Goal: Check status: Check status

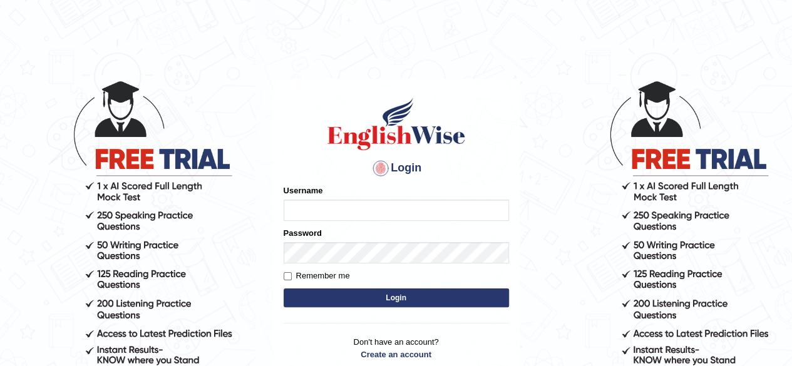
scroll to position [106, 0]
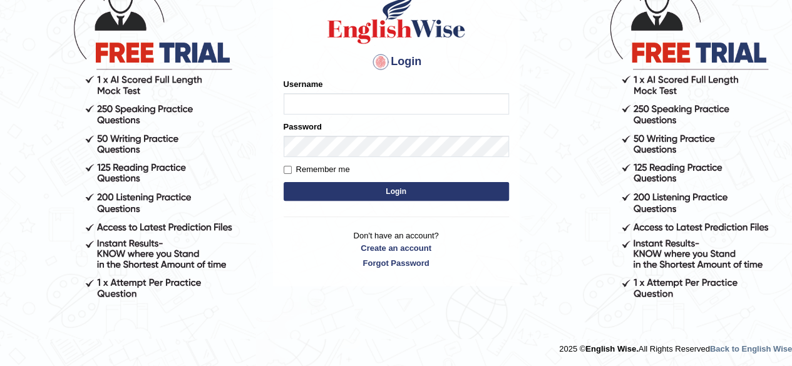
type input "abdulkhalid_parramatta"
click at [391, 190] on button "Login" at bounding box center [396, 191] width 225 height 19
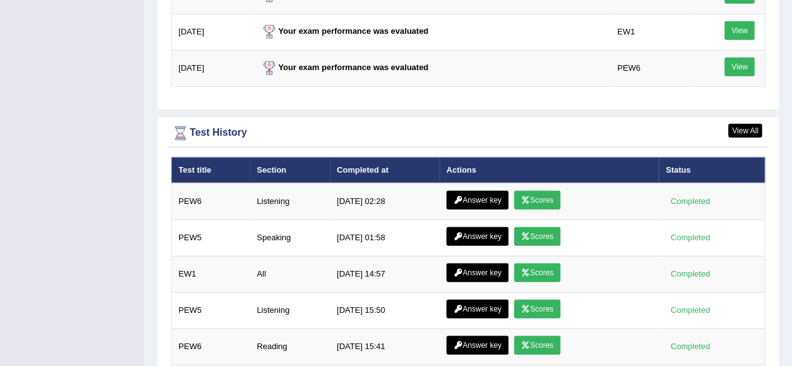
scroll to position [1724, 0]
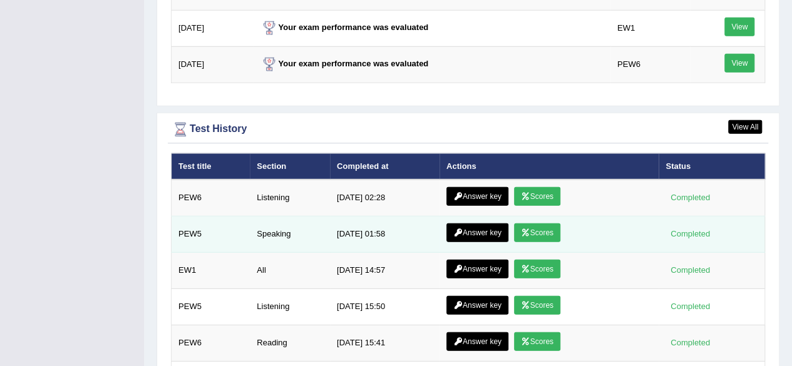
click at [473, 223] on link "Answer key" at bounding box center [477, 232] width 62 height 19
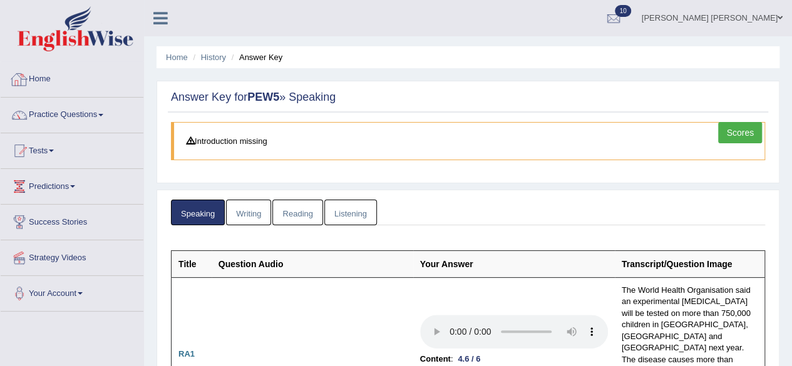
click at [35, 83] on link "Home" at bounding box center [72, 77] width 143 height 31
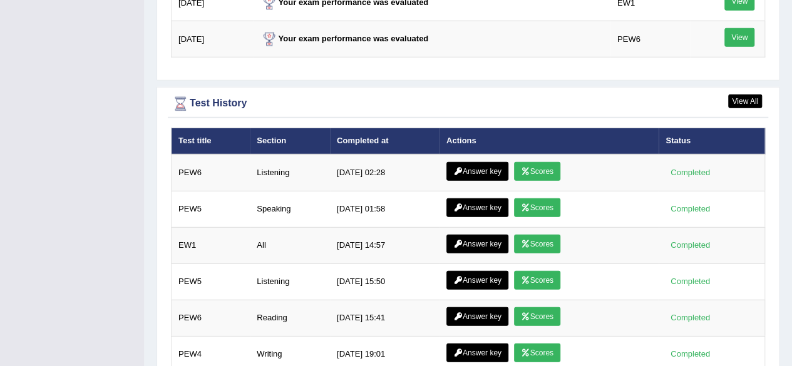
scroll to position [1671, 0]
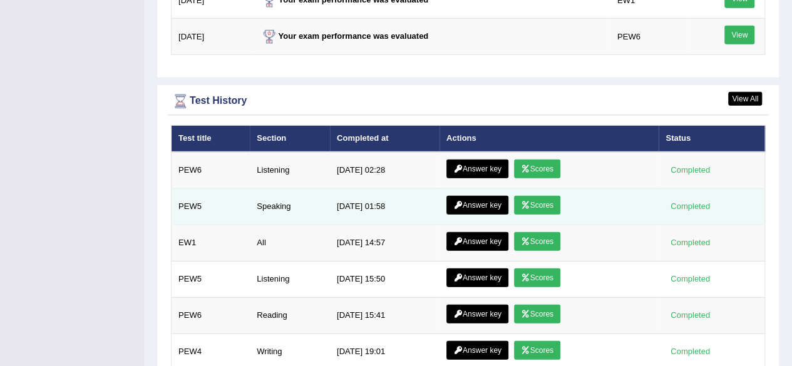
click at [540, 196] on link "Scores" at bounding box center [537, 205] width 46 height 19
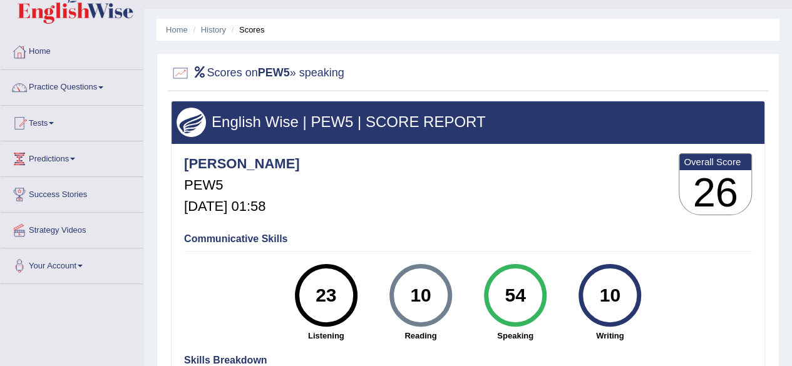
scroll to position [27, 0]
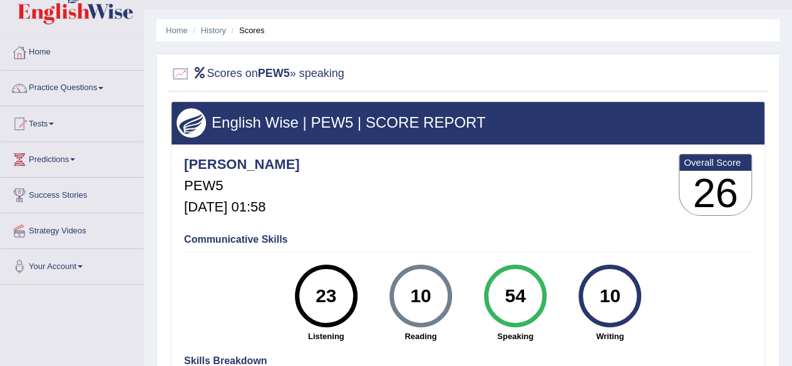
click at [39, 52] on link "Home" at bounding box center [72, 50] width 143 height 31
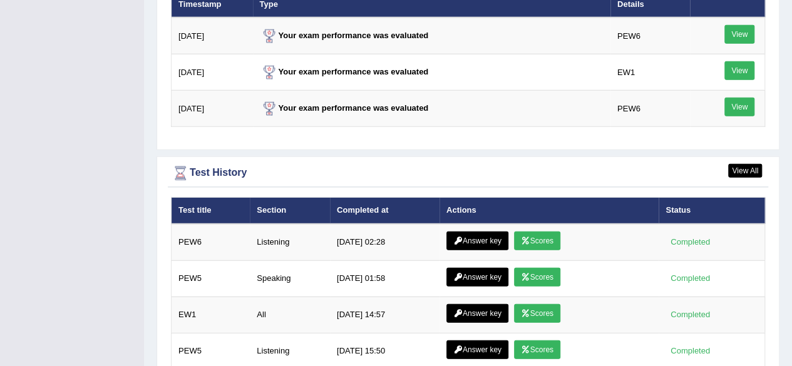
scroll to position [1622, 0]
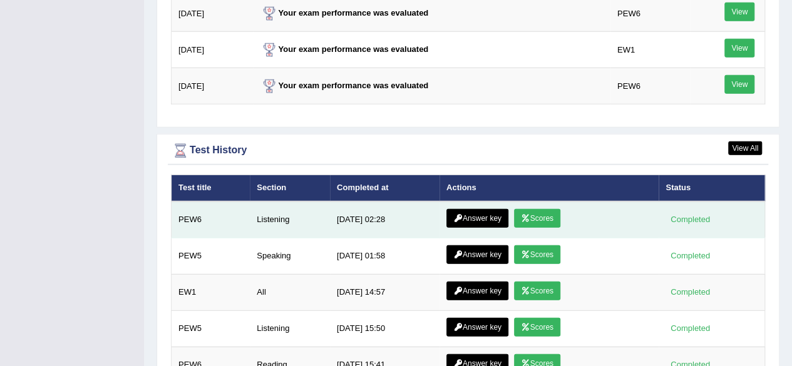
click at [484, 209] on link "Answer key" at bounding box center [477, 218] width 62 height 19
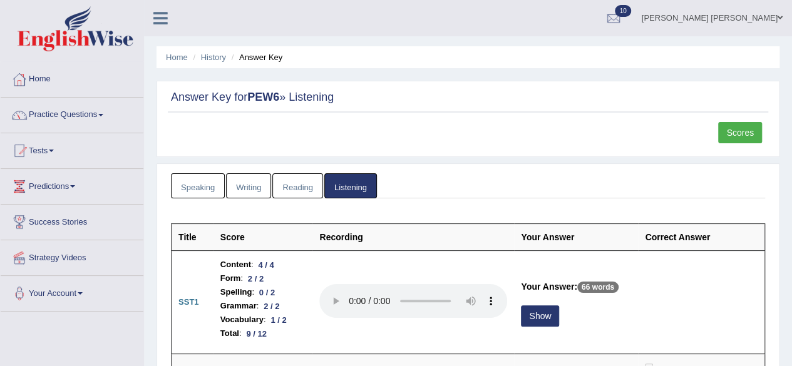
click at [41, 81] on link "Home" at bounding box center [72, 77] width 143 height 31
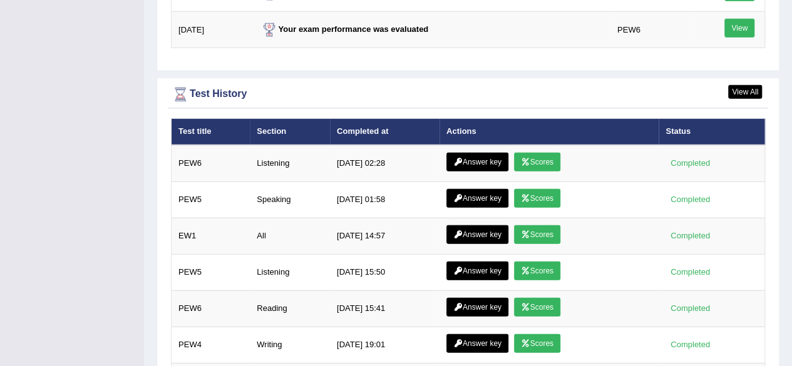
scroll to position [1679, 0]
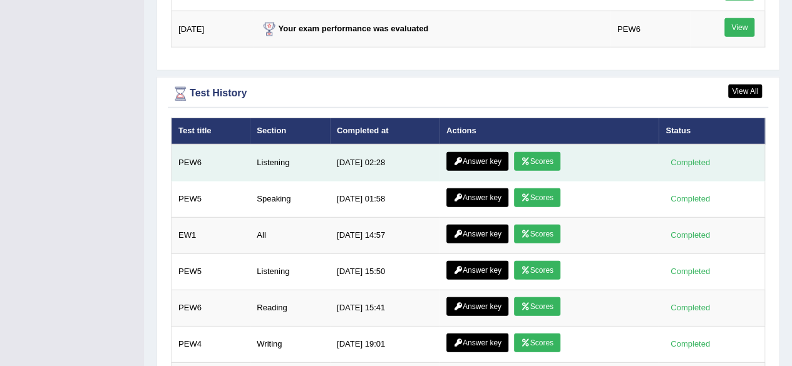
click at [538, 152] on link "Scores" at bounding box center [537, 161] width 46 height 19
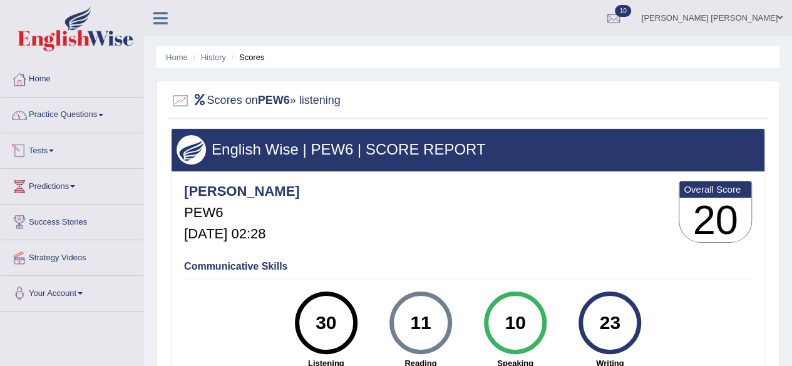
click at [49, 145] on link "Tests" at bounding box center [72, 148] width 143 height 31
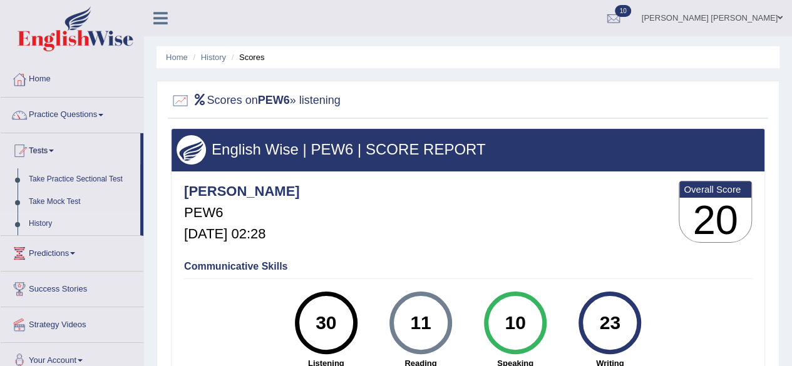
click at [41, 217] on link "History" at bounding box center [81, 224] width 117 height 23
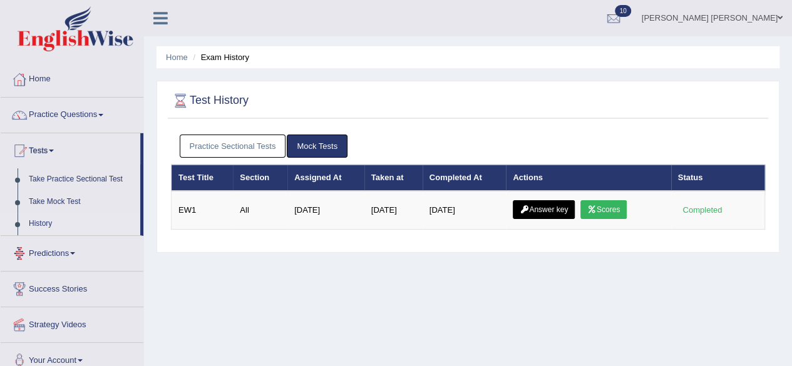
click at [217, 145] on link "Practice Sectional Tests" at bounding box center [233, 146] width 106 height 23
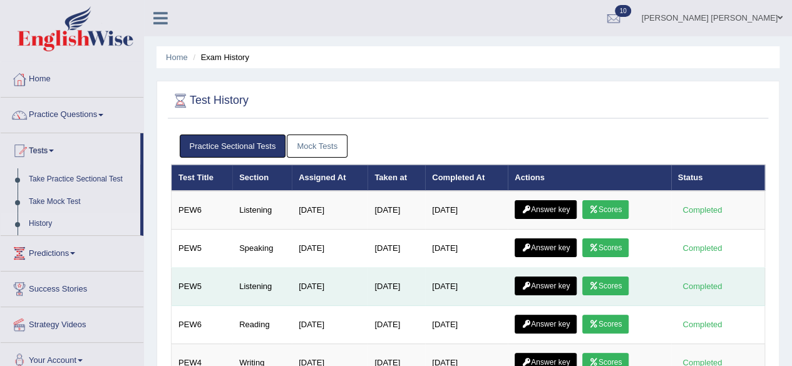
click at [604, 281] on link "Scores" at bounding box center [605, 286] width 46 height 19
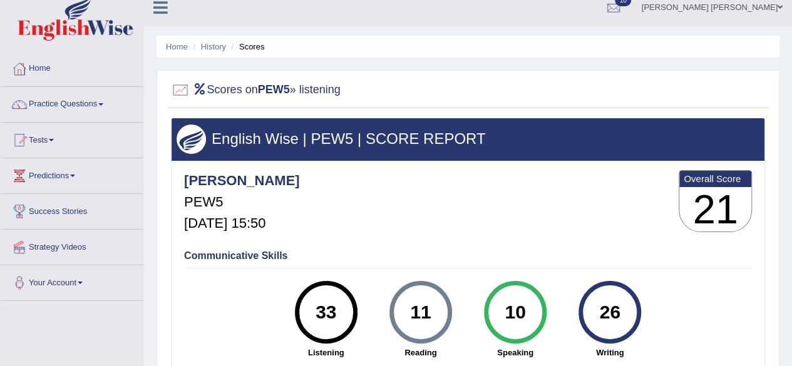
scroll to position [10, 0]
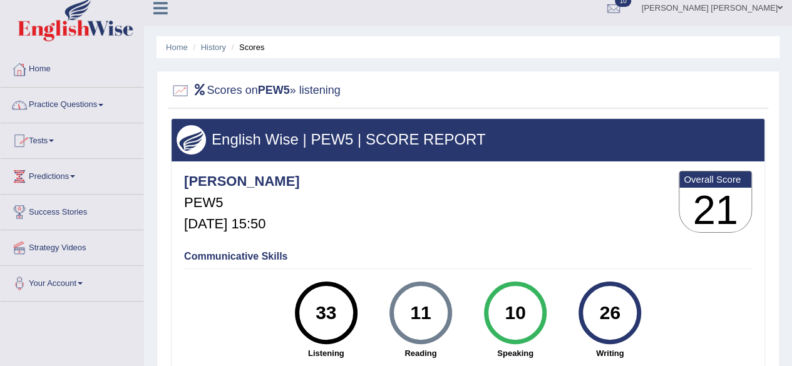
click at [51, 72] on link "Home" at bounding box center [72, 67] width 143 height 31
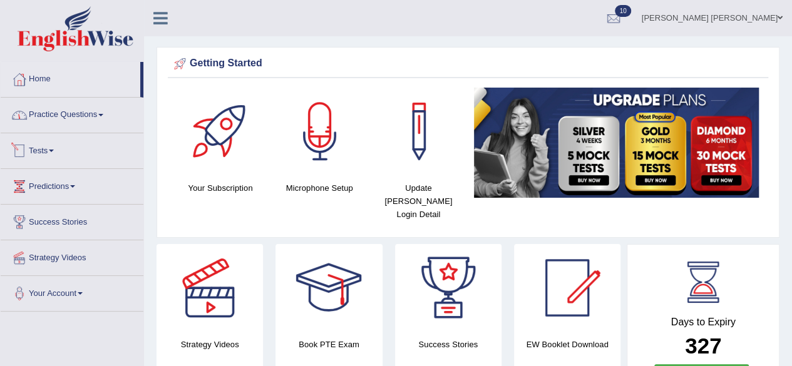
click at [75, 146] on link "Tests" at bounding box center [72, 148] width 143 height 31
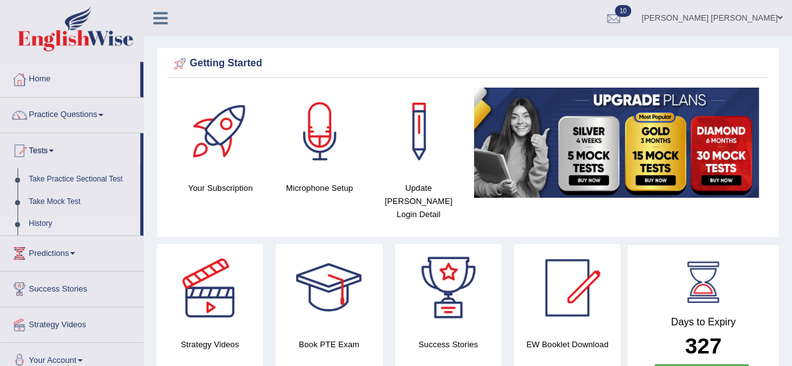
click at [41, 220] on link "History" at bounding box center [81, 224] width 117 height 23
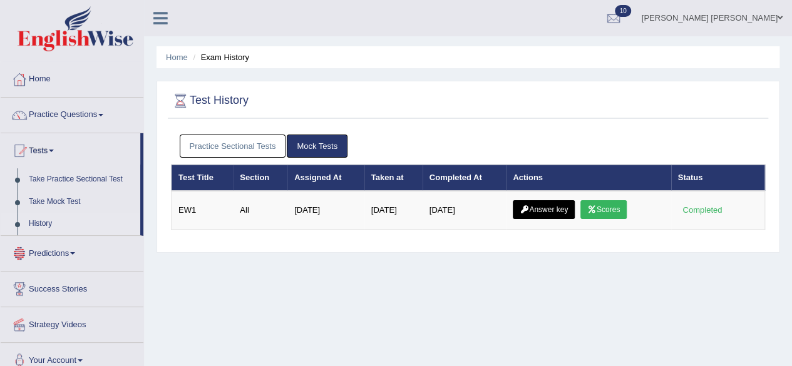
click at [262, 148] on link "Practice Sectional Tests" at bounding box center [233, 146] width 106 height 23
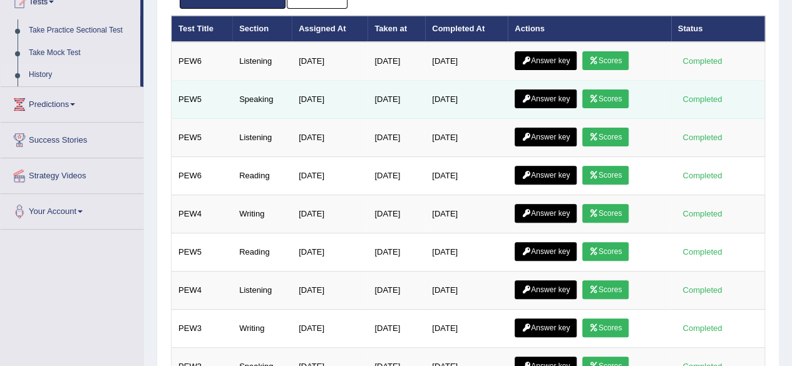
scroll to position [150, 0]
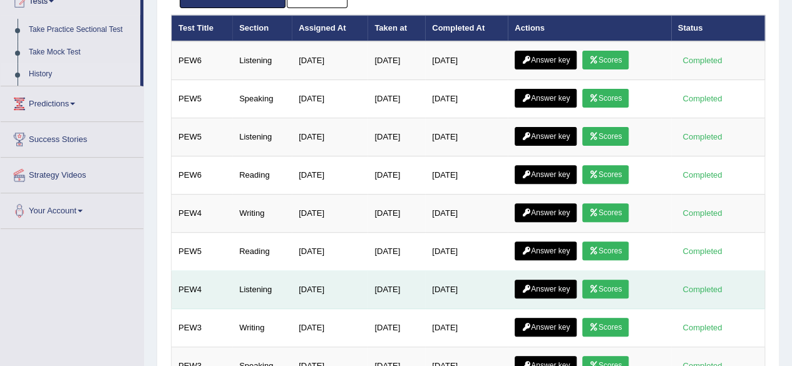
click at [607, 280] on link "Scores" at bounding box center [605, 289] width 46 height 19
